Goal: Register for event/course

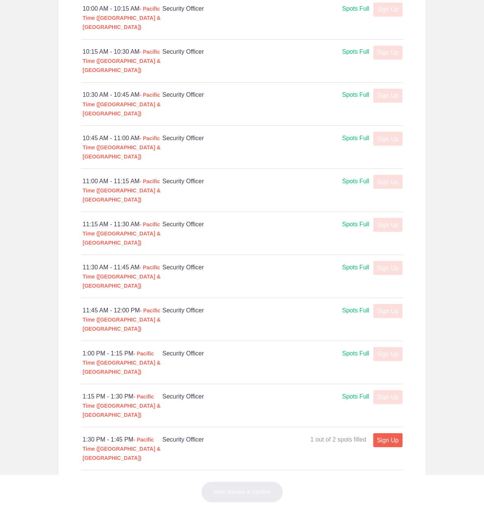
scroll to position [486, 0]
click at [391, 433] on link "Sign Up" at bounding box center [387, 440] width 29 height 14
type input "1"
click at [306, 488] on input "text" at bounding box center [319, 496] width 139 height 17
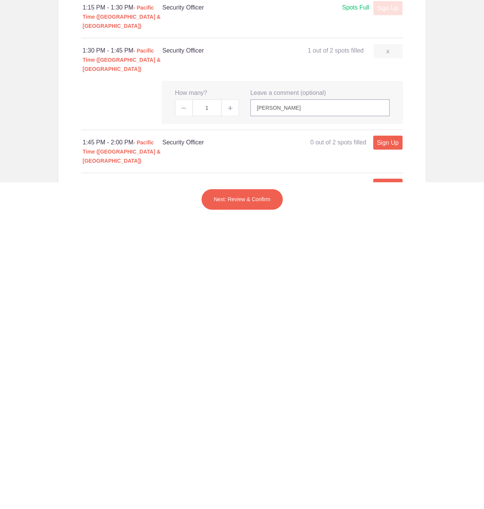
scroll to position [583, 0]
click at [447, 377] on body "Login Sign up for Free Login Loading page Loading page [GEOGRAPHIC_DATA] [GEOGR…" at bounding box center [242, 254] width 484 height 509
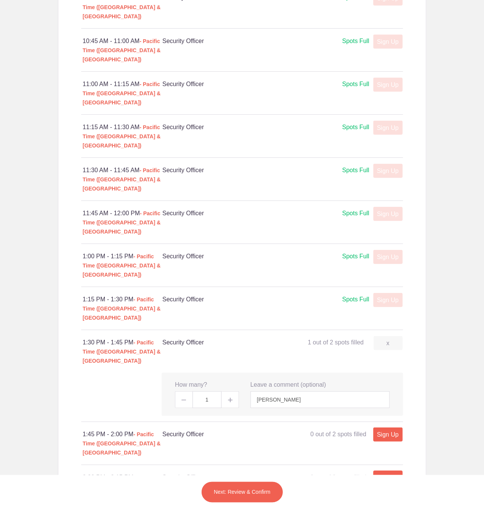
click at [450, 303] on body "Login Sign up for Free Login Loading page Loading page [GEOGRAPHIC_DATA] [GEOGR…" at bounding box center [242, 254] width 484 height 509
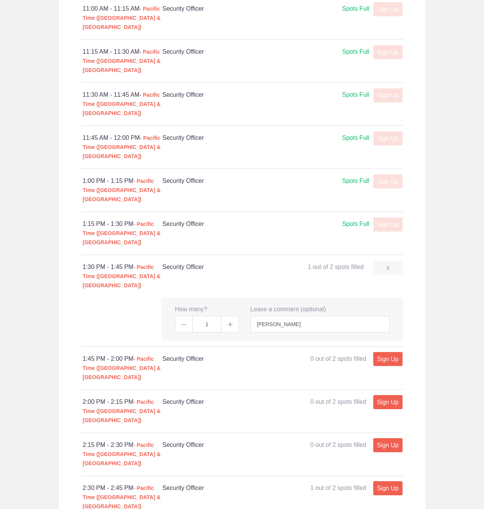
scroll to position [665, 0]
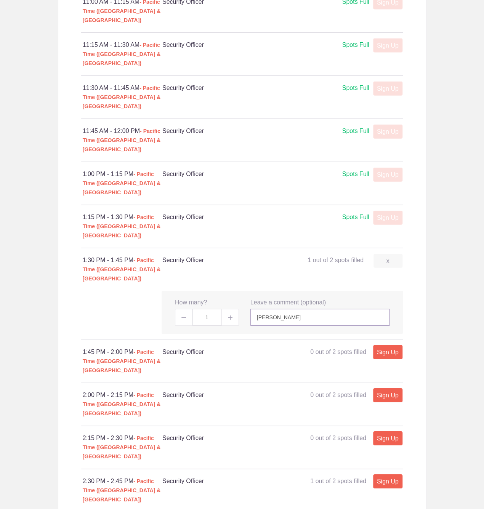
click at [334, 309] on input "[PERSON_NAME]" at bounding box center [319, 317] width 139 height 17
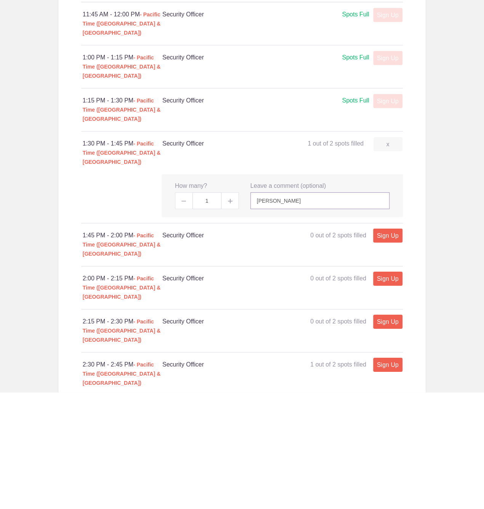
type input "[PERSON_NAME]"
click at [457, 237] on body "Login Sign up for Free Login Loading page Loading page [GEOGRAPHIC_DATA] [GEOGR…" at bounding box center [242, 254] width 484 height 509
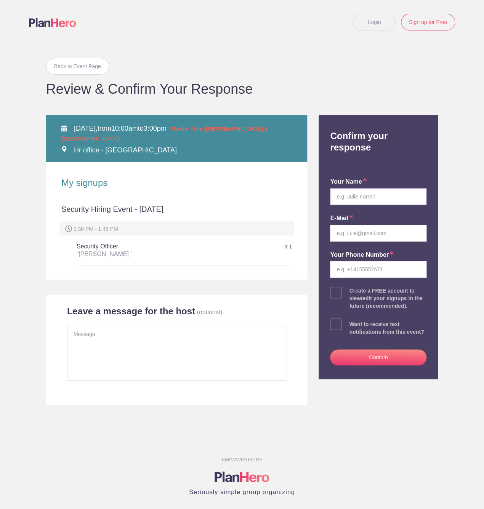
click at [370, 188] on input "text" at bounding box center [378, 196] width 96 height 17
type input "[PERSON_NAME]"
type input "[EMAIL_ADDRESS][DOMAIN_NAME]"
type input "4804597603"
click at [390, 349] on button "Confirm" at bounding box center [378, 357] width 96 height 16
